Goal: Information Seeking & Learning: Learn about a topic

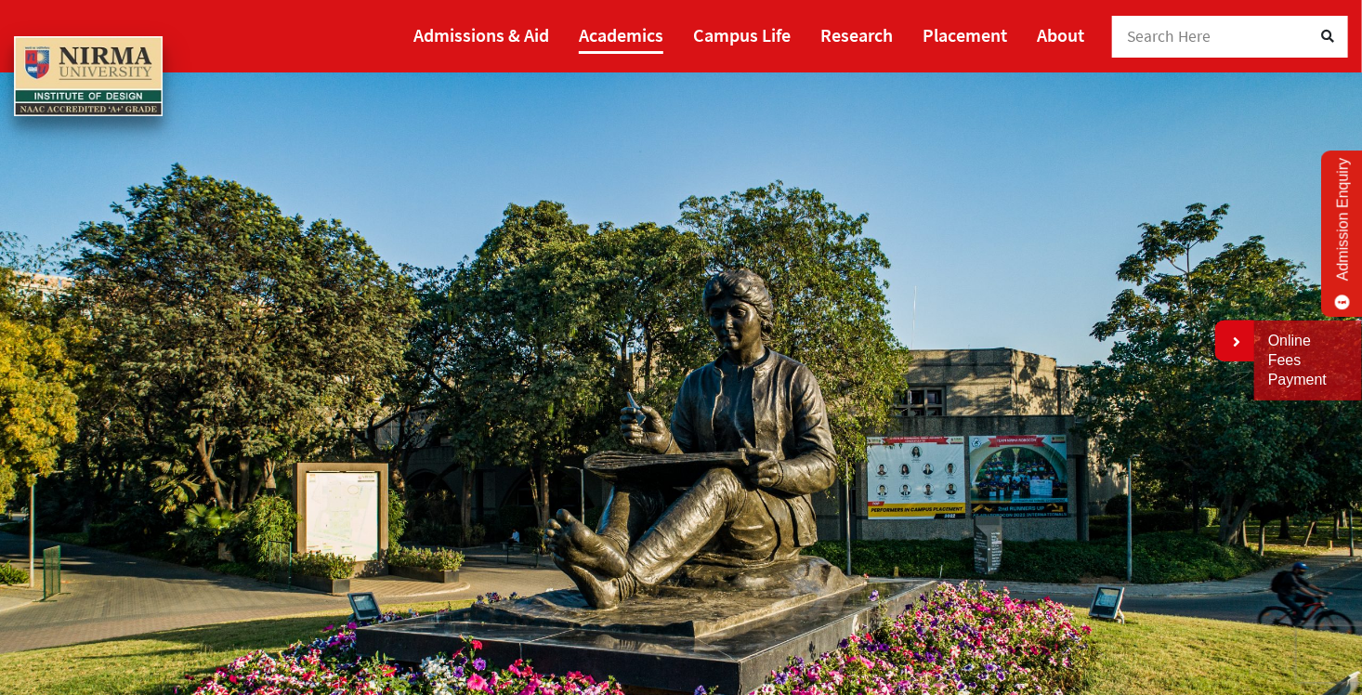
click at [650, 41] on link "Academics" at bounding box center [621, 35] width 85 height 38
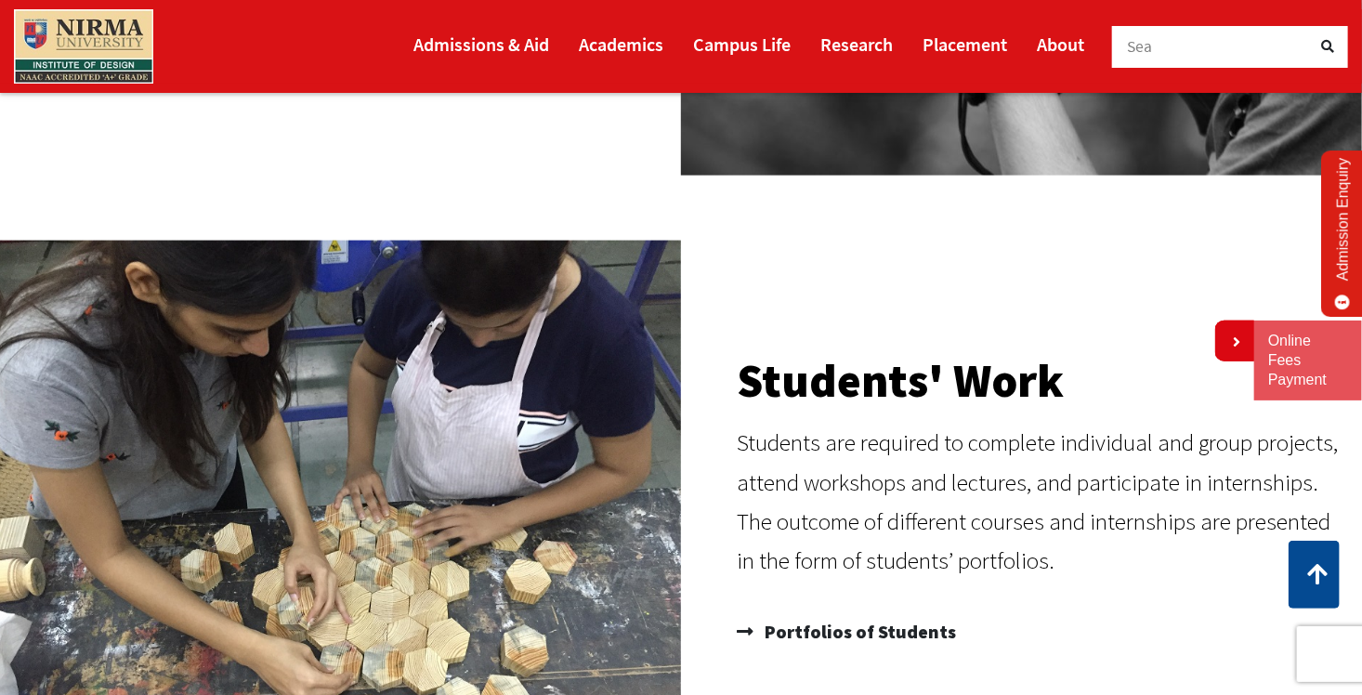
scroll to position [717, 0]
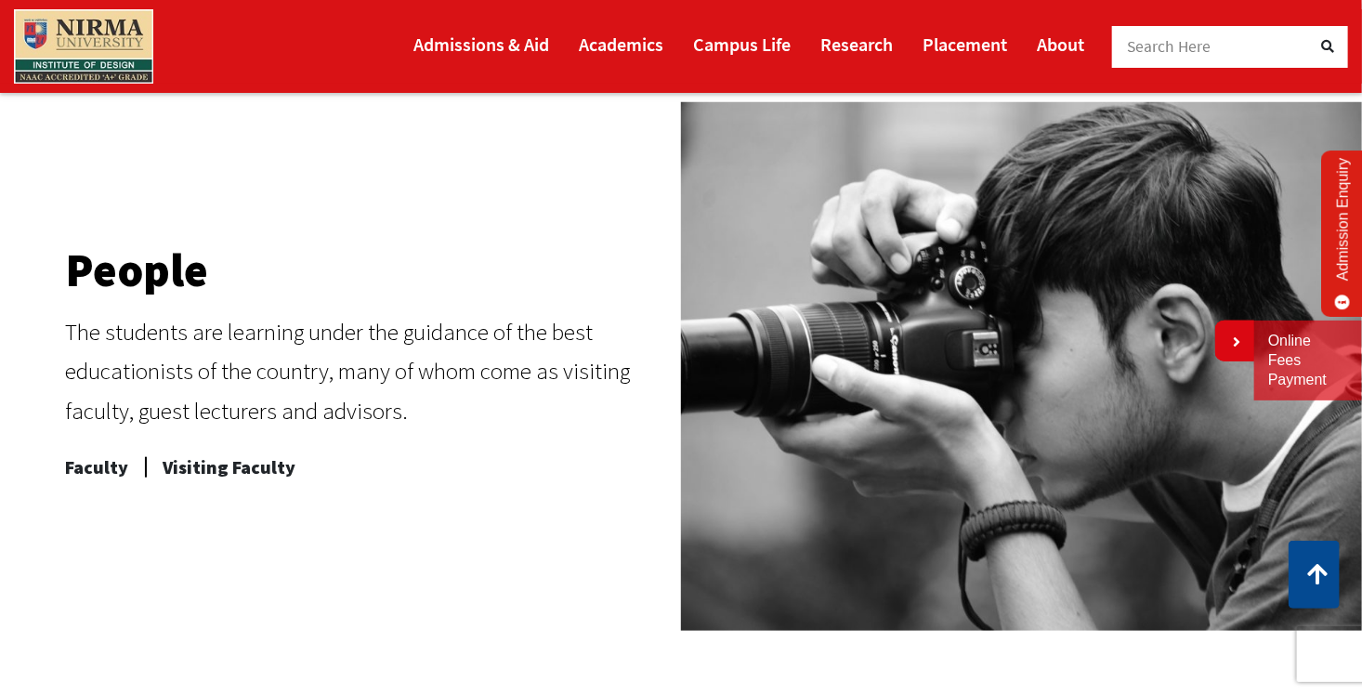
click at [124, 41] on img at bounding box center [83, 46] width 139 height 74
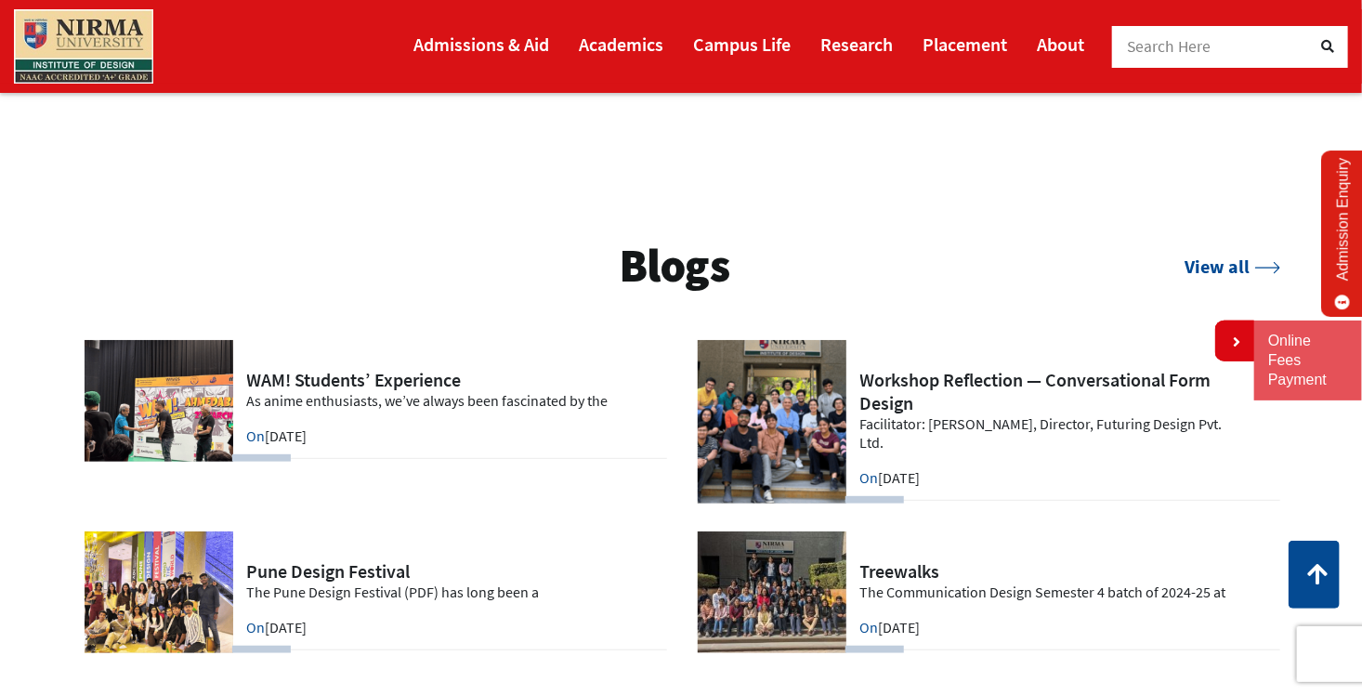
scroll to position [3623, 0]
click at [1207, 264] on link "View all" at bounding box center [1232, 266] width 95 height 23
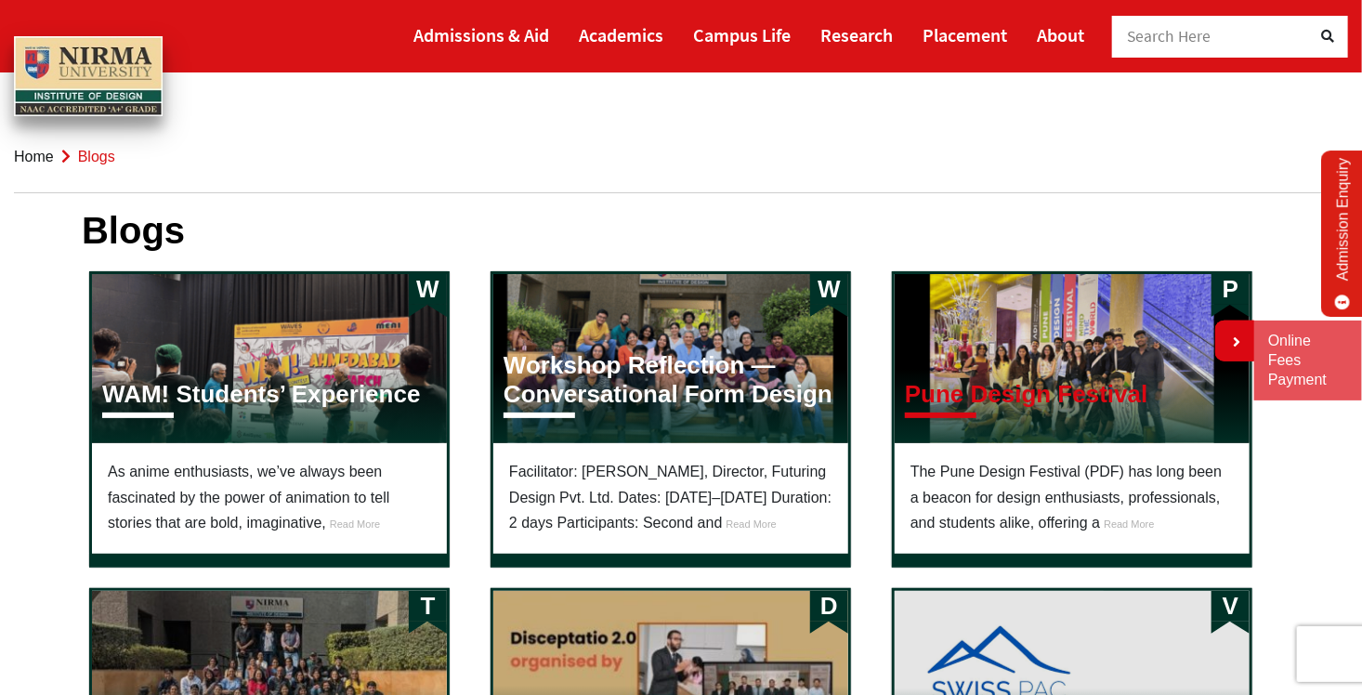
click at [963, 401] on h3 "Pune Design Festival" at bounding box center [1026, 394] width 243 height 29
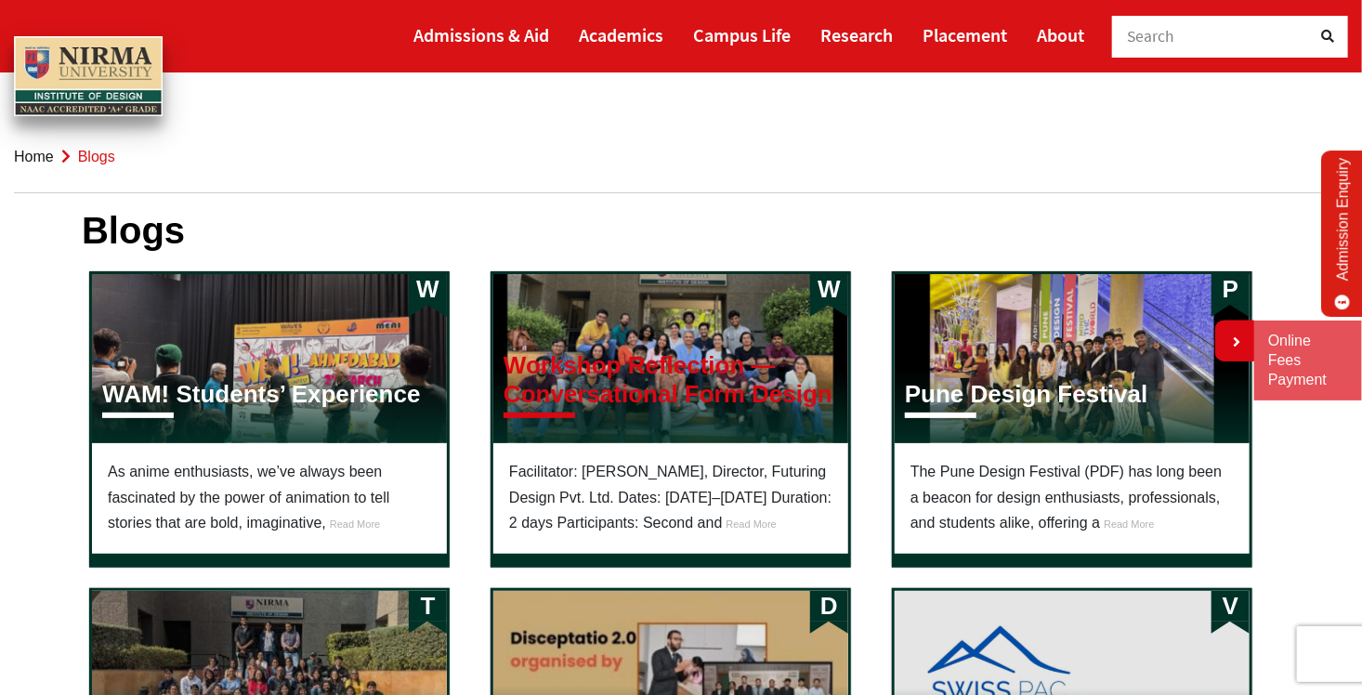
click at [645, 370] on h3 "Workshop Reflection — Conversational Form Design" at bounding box center [671, 380] width 334 height 58
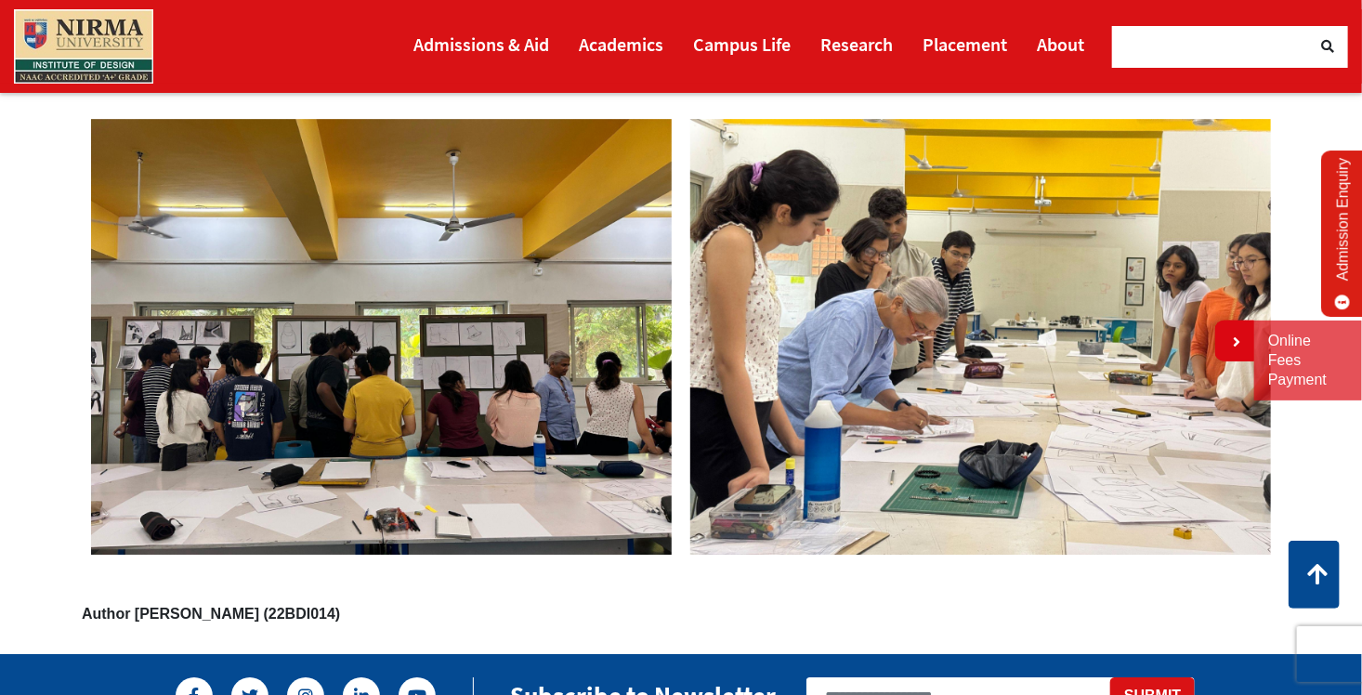
scroll to position [2780, 0]
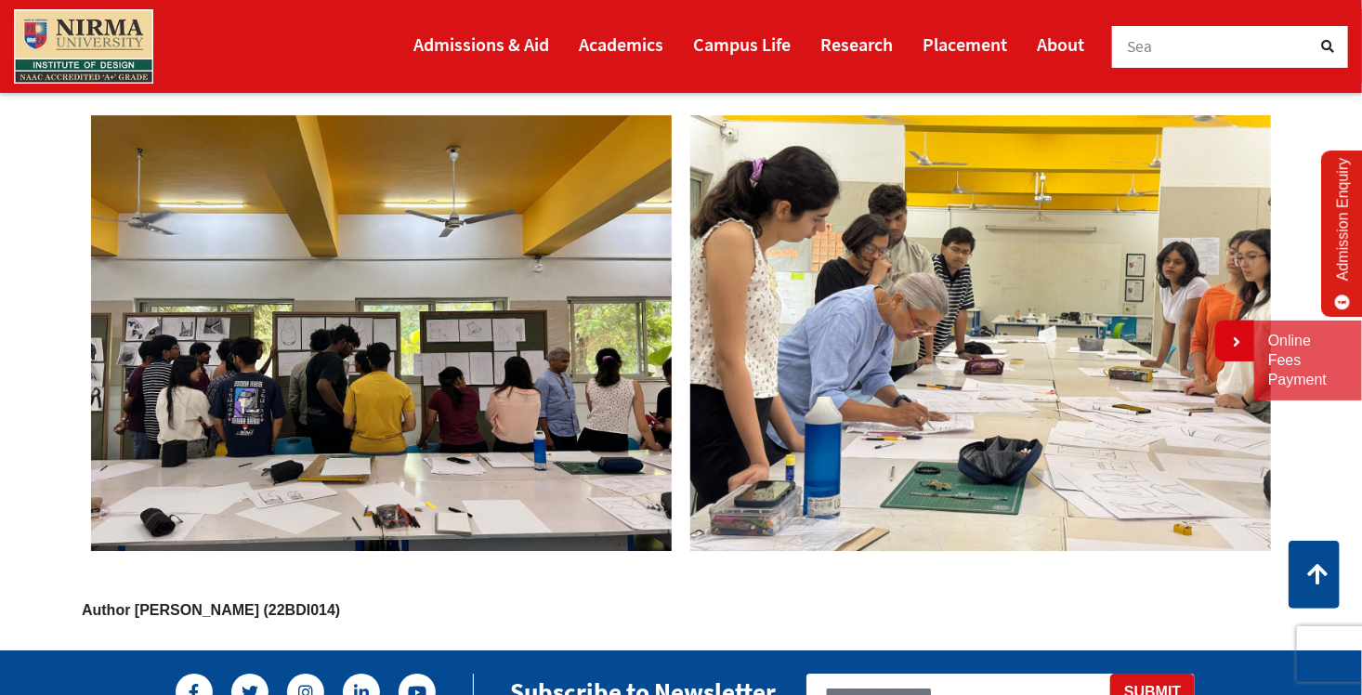
click at [429, 386] on img at bounding box center [381, 333] width 599 height 454
click at [476, 332] on img at bounding box center [381, 333] width 599 height 454
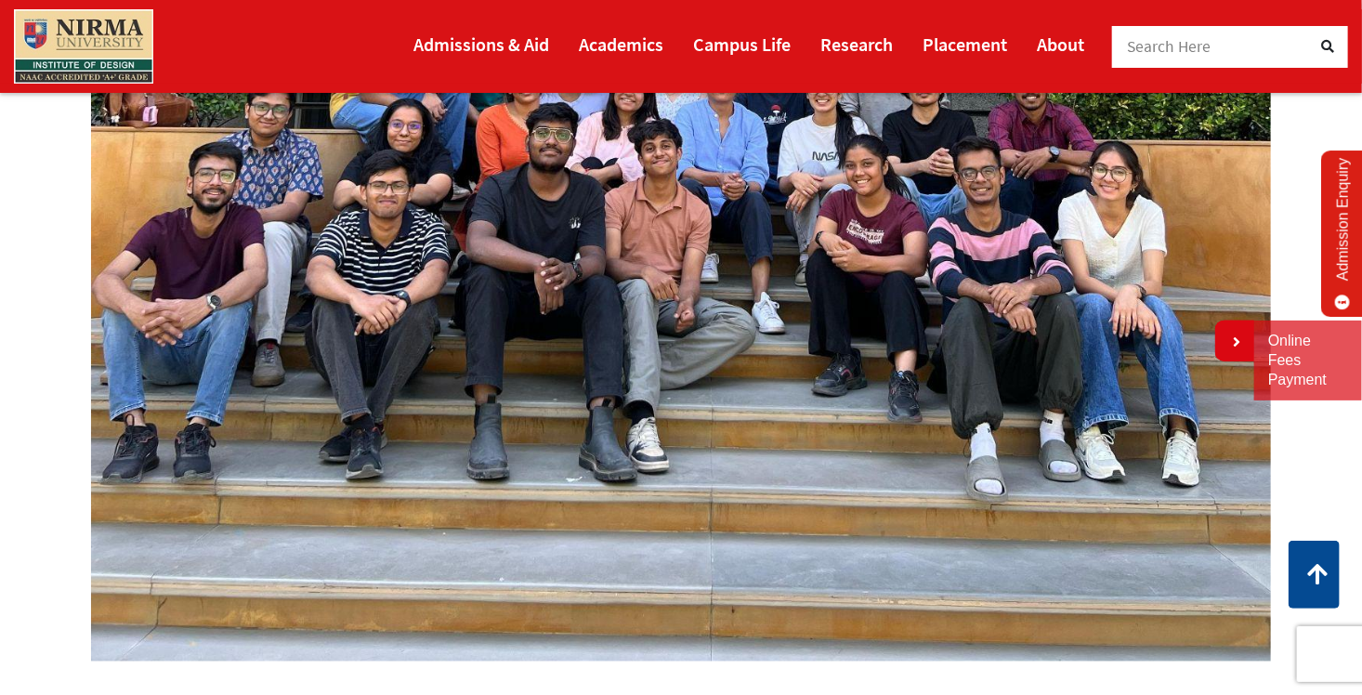
scroll to position [1665, 0]
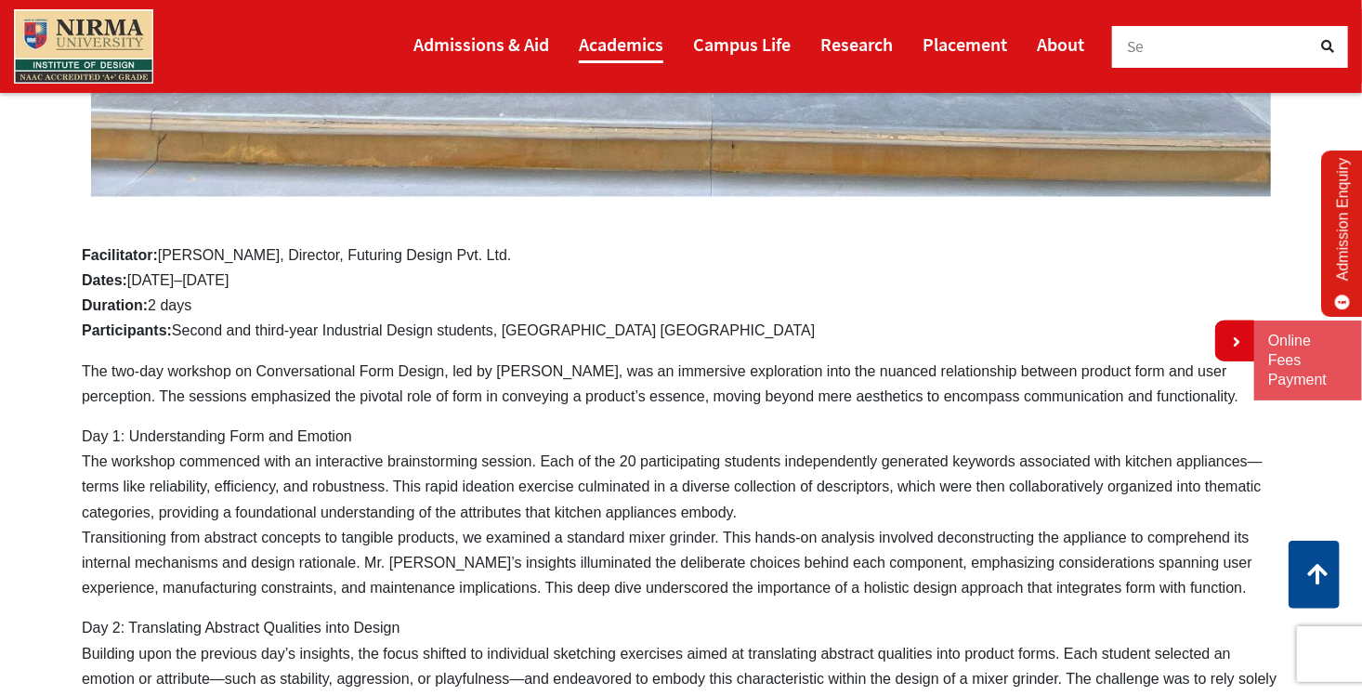
click at [619, 57] on link "Academics" at bounding box center [621, 44] width 85 height 38
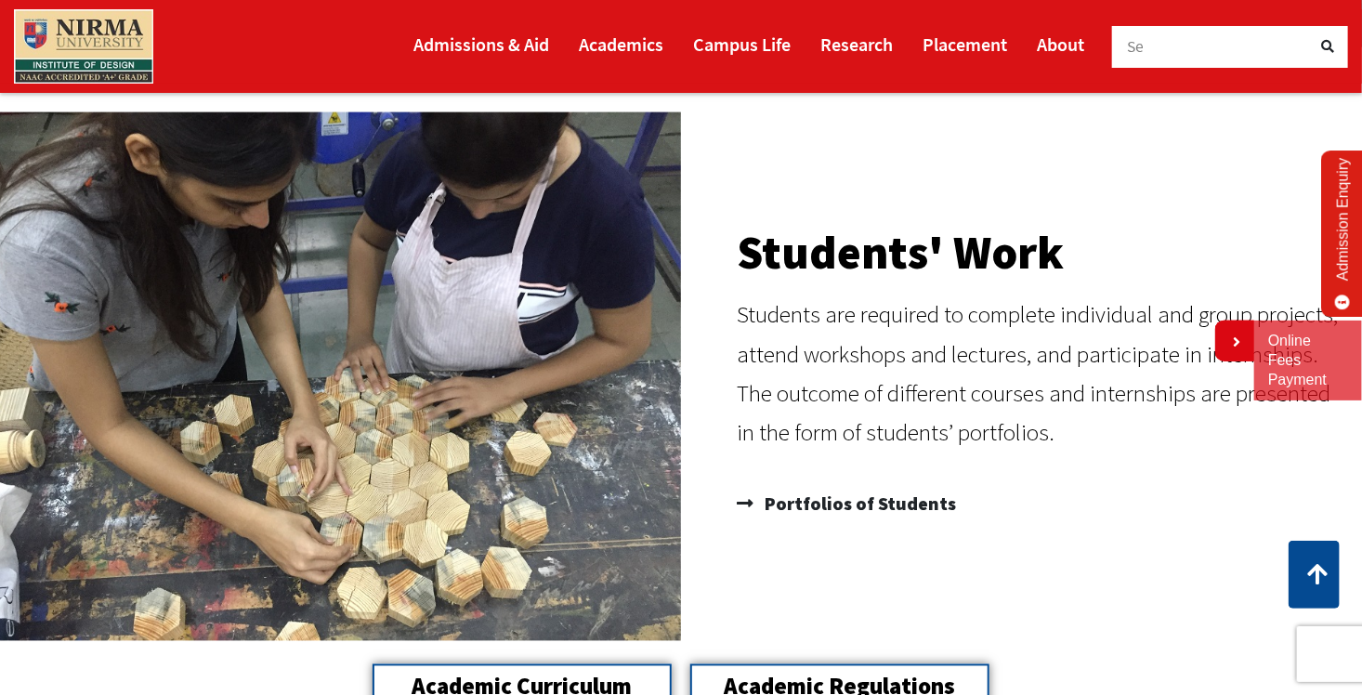
scroll to position [1301, 0]
click at [796, 509] on span "Portfolios of Students" at bounding box center [858, 504] width 196 height 37
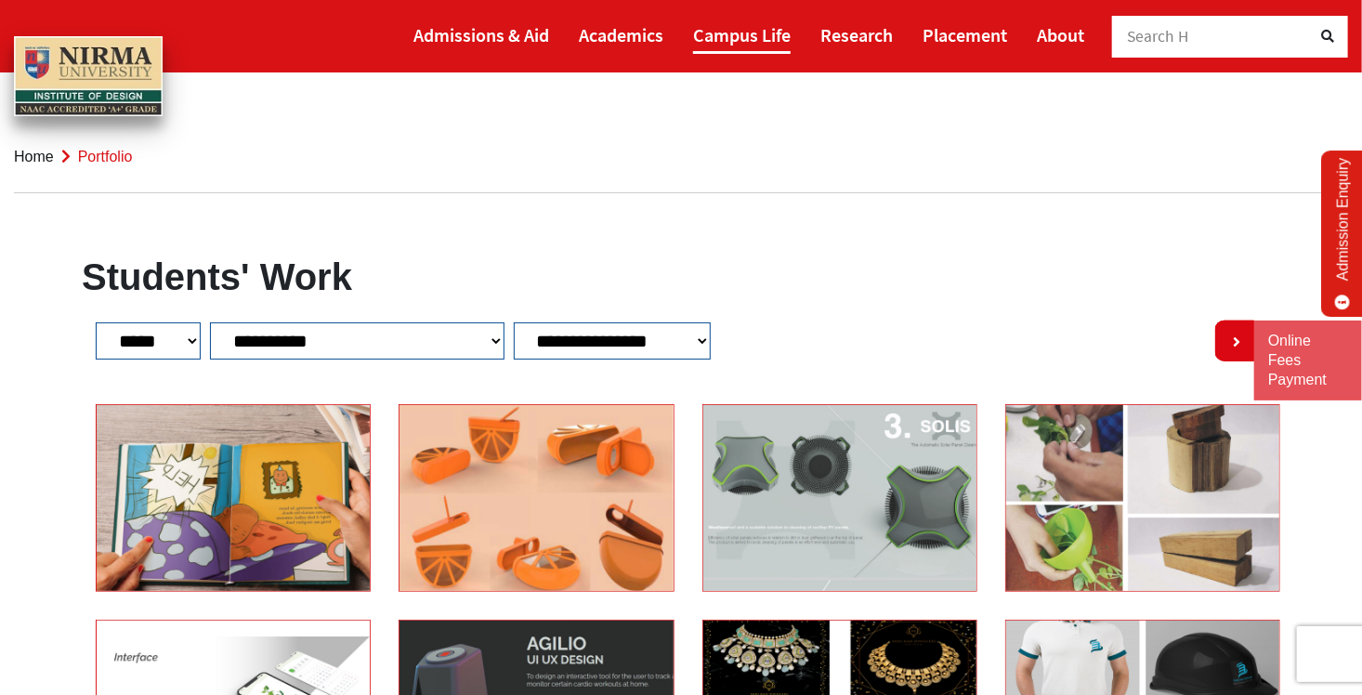
click at [748, 39] on link "Campus Life" at bounding box center [742, 35] width 98 height 38
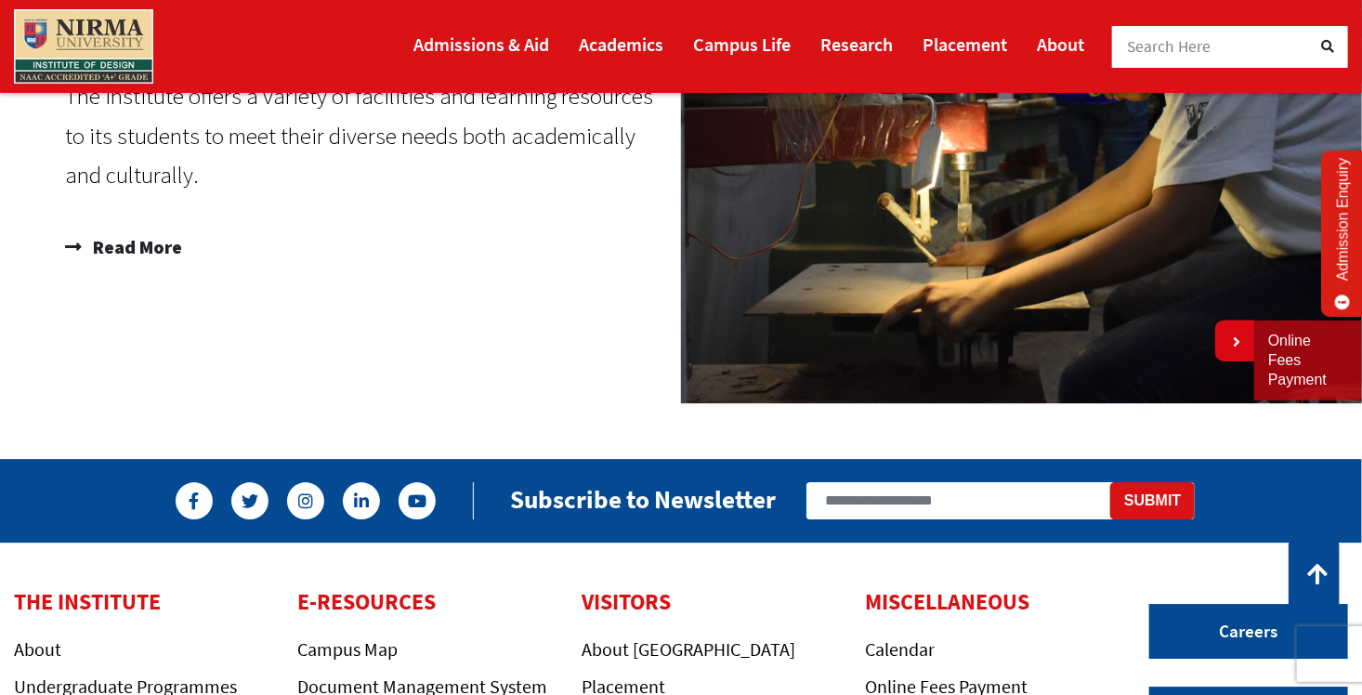
scroll to position [2601, 0]
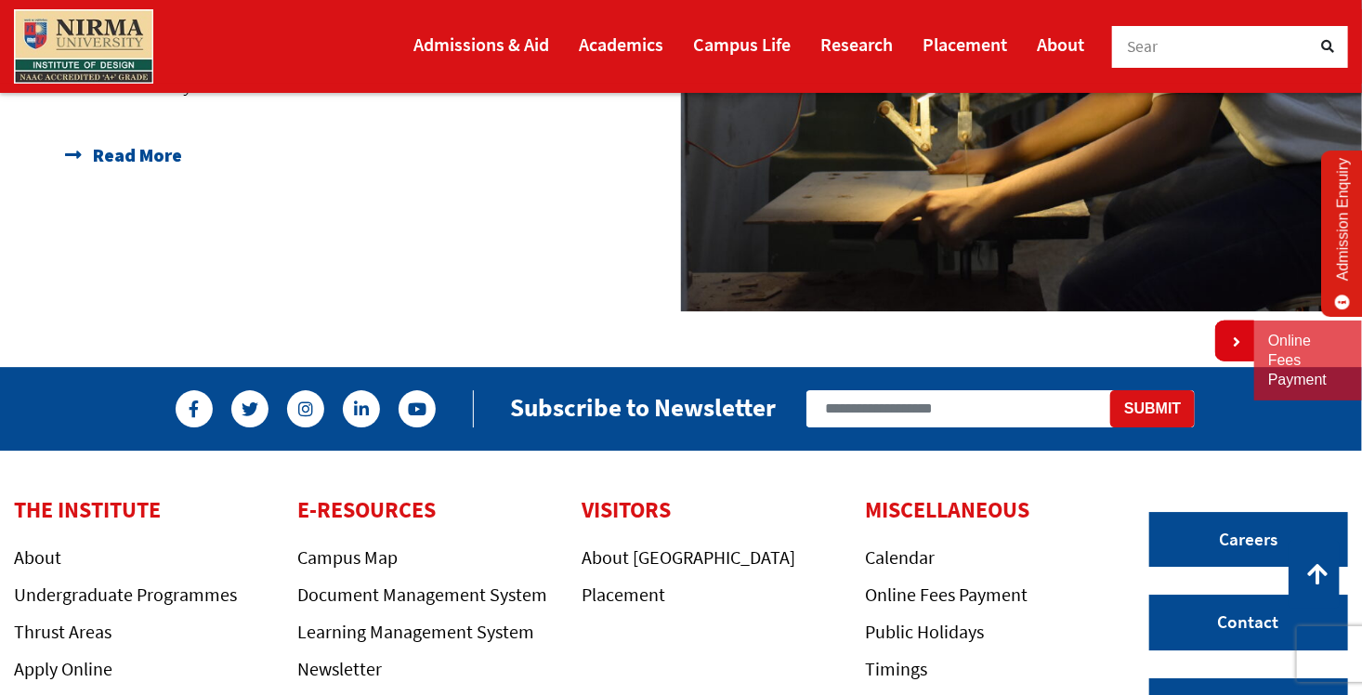
click at [107, 160] on span "Read More" at bounding box center [135, 155] width 94 height 37
